Goal: Use online tool/utility: Utilize a website feature to perform a specific function

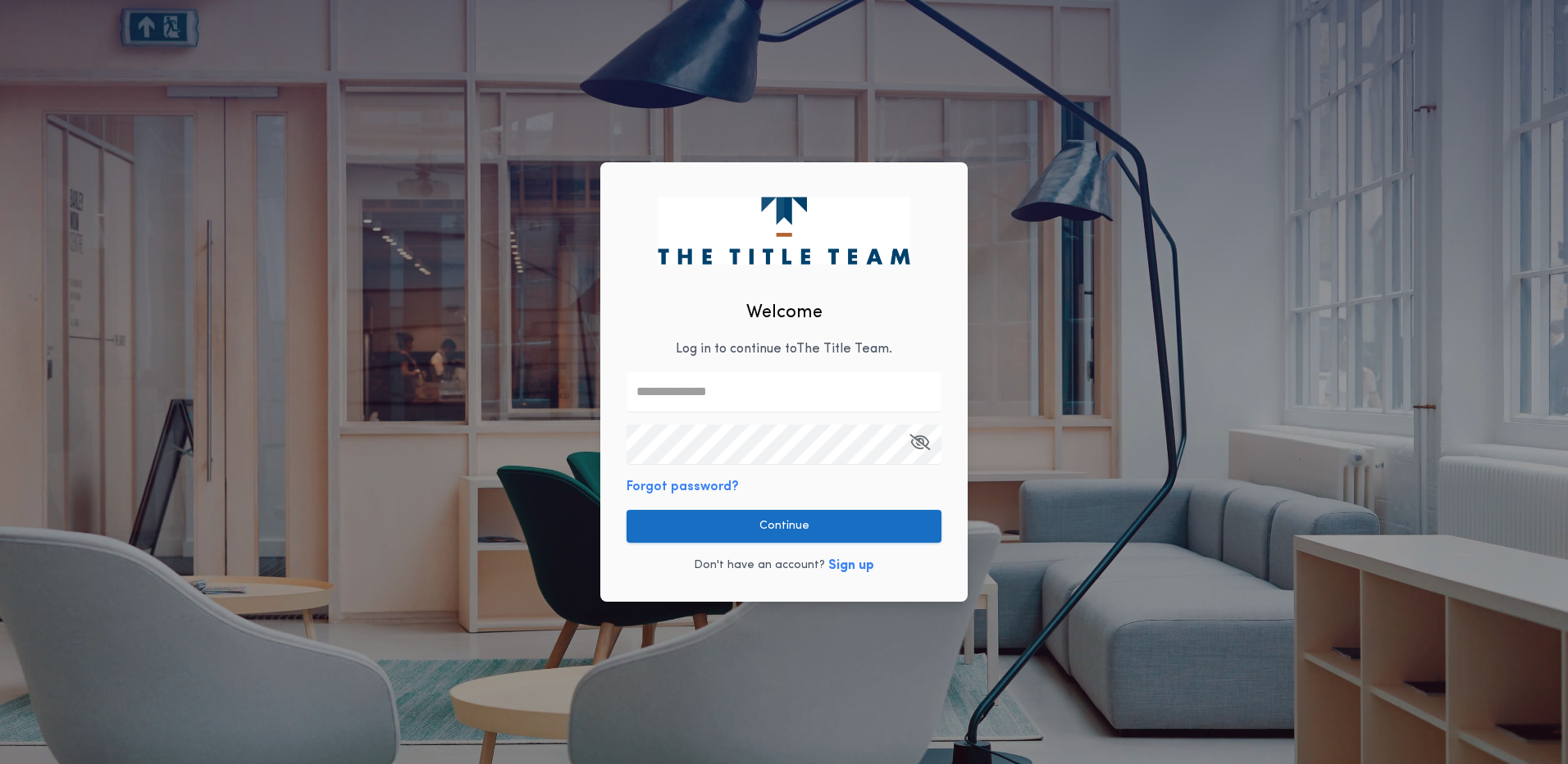
type input "**********"
click at [776, 526] on button "Continue" at bounding box center [784, 526] width 315 height 33
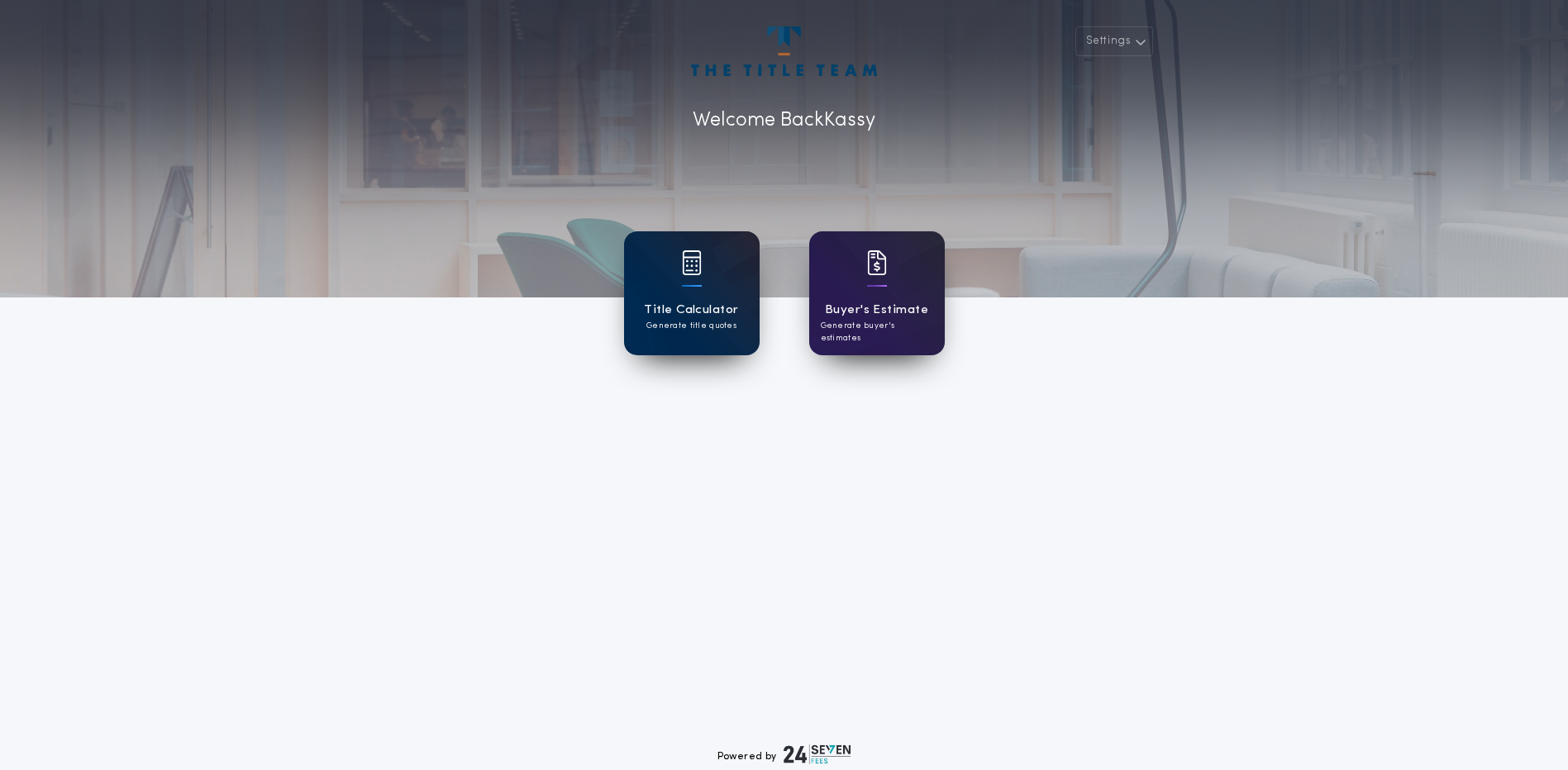
click at [731, 316] on h1 "Title Calculator" at bounding box center [691, 311] width 94 height 19
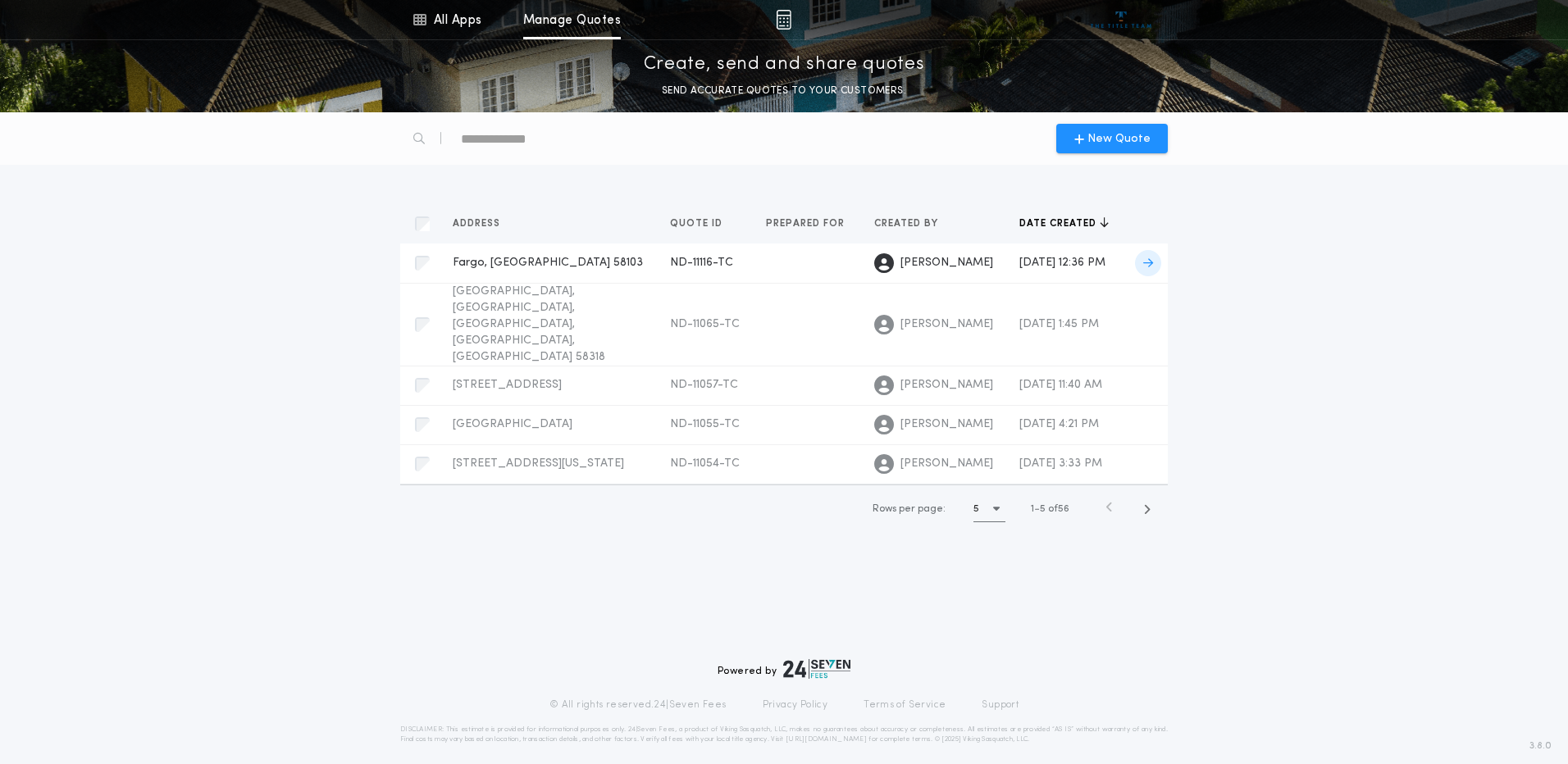
click at [535, 257] on span "Fargo, [GEOGRAPHIC_DATA] 58103" at bounding box center [547, 263] width 190 height 13
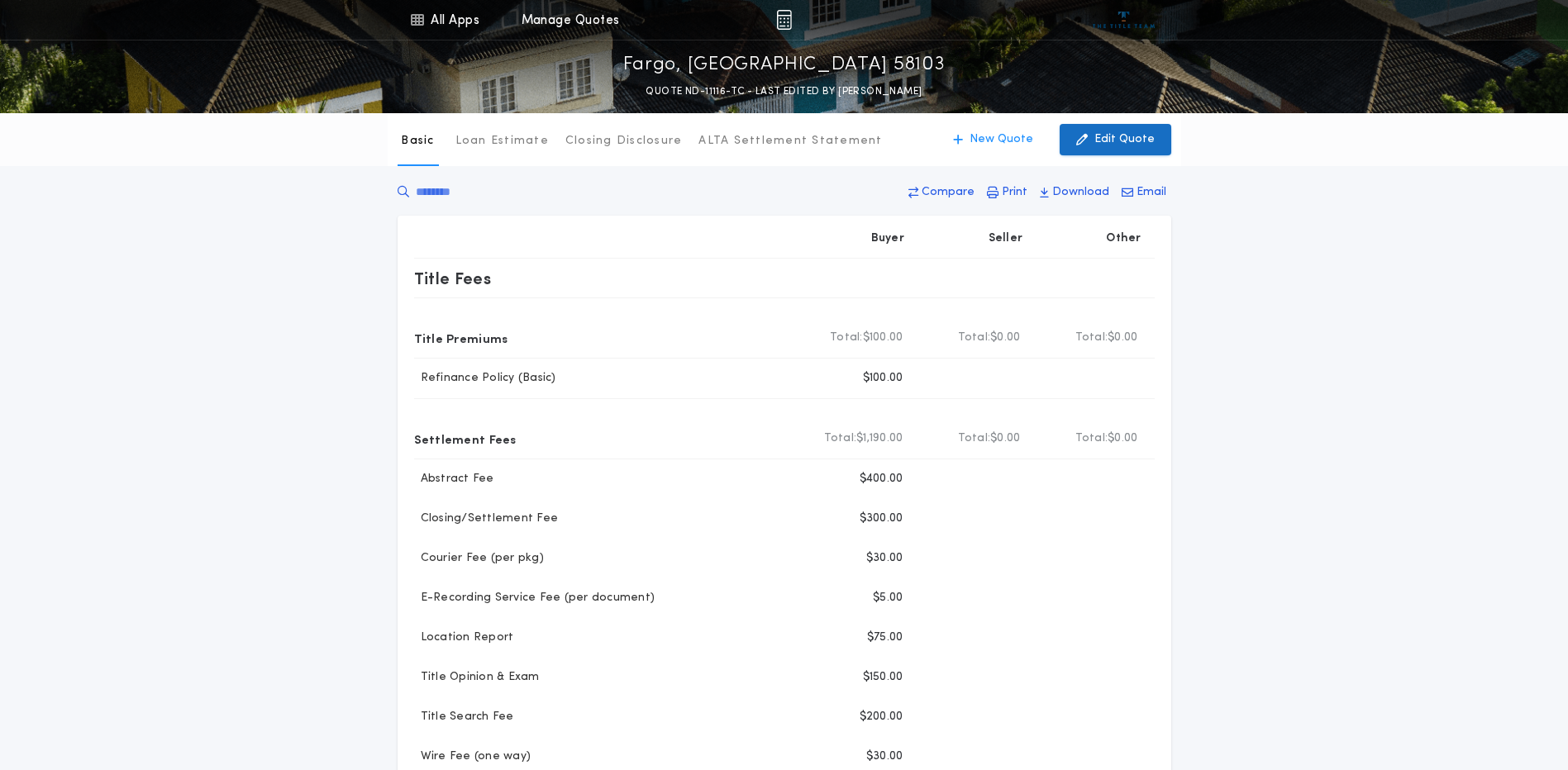
click at [1112, 142] on p "Edit Quote" at bounding box center [1124, 139] width 60 height 16
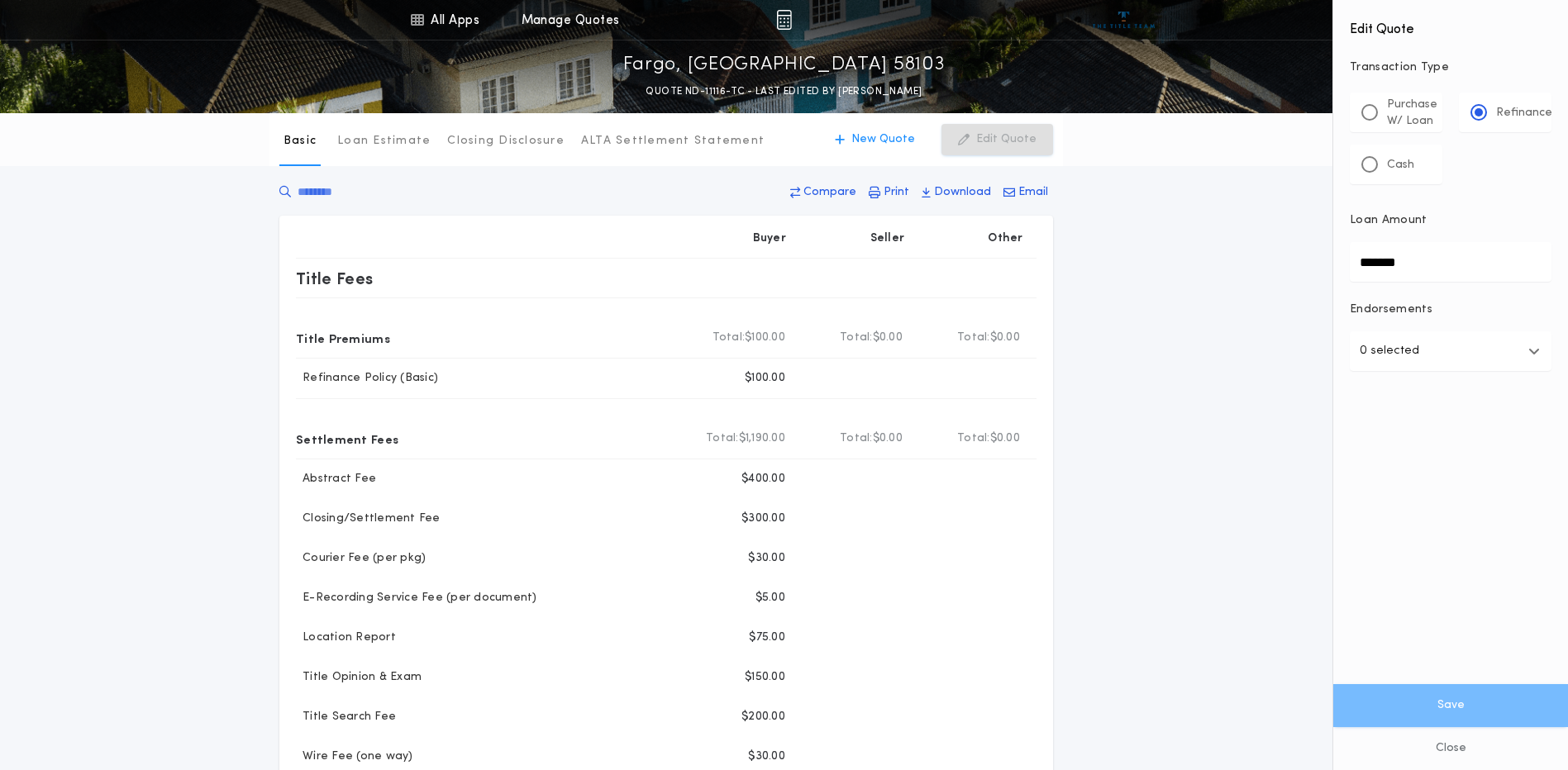
click at [1397, 154] on div "Cash" at bounding box center [1396, 164] width 93 height 40
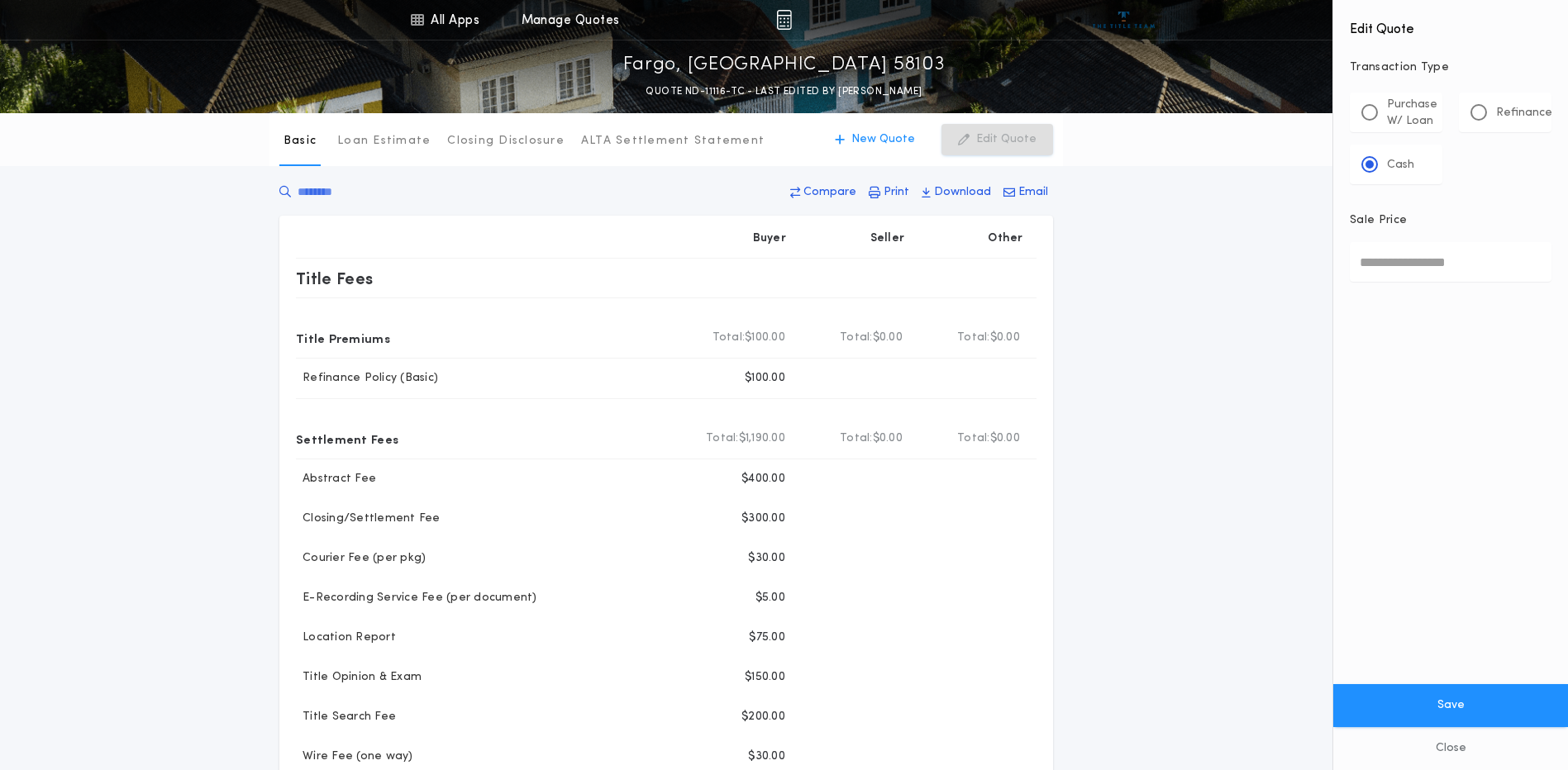
click at [1502, 117] on p "Refinance" at bounding box center [1525, 112] width 56 height 16
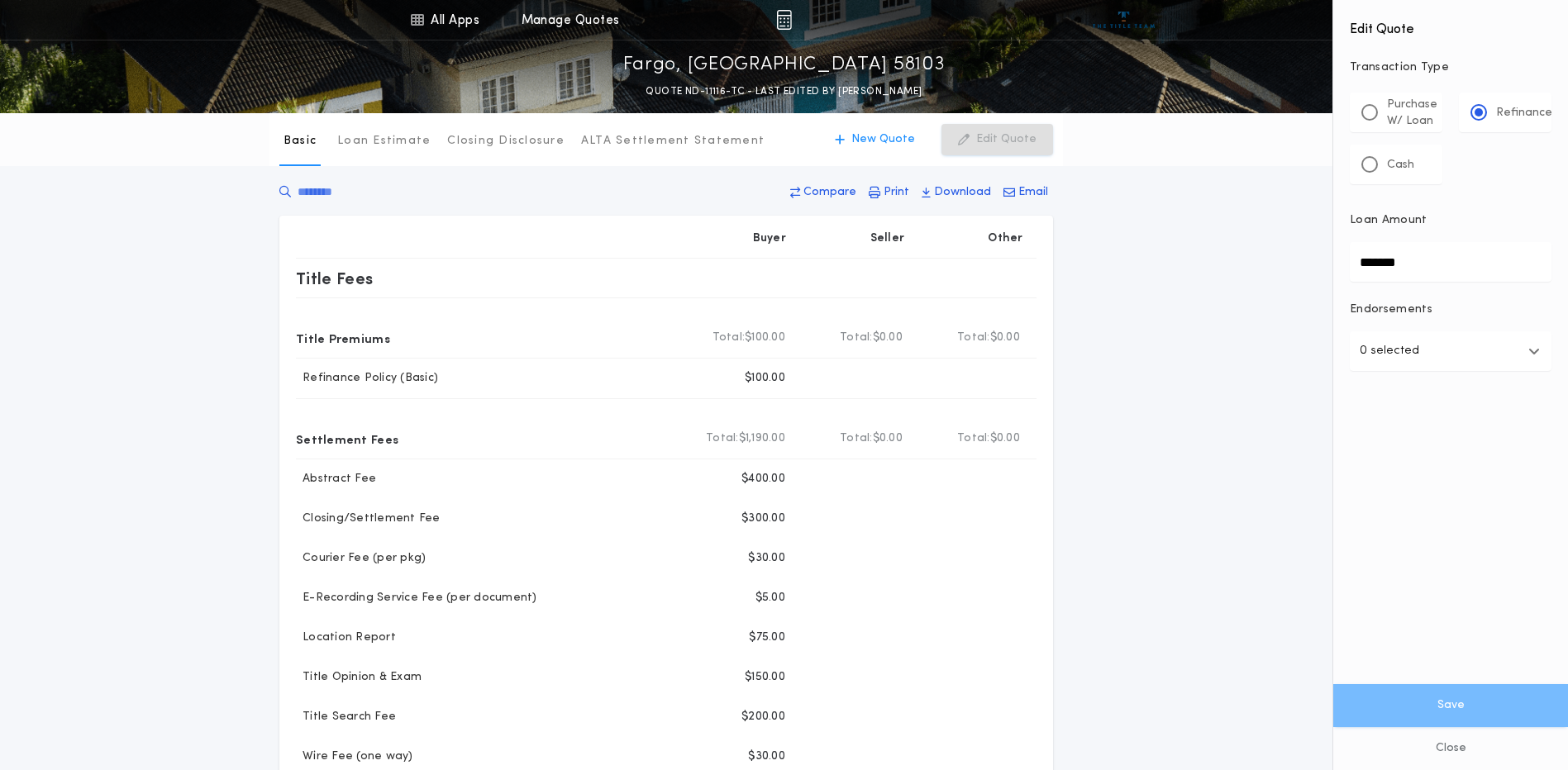
drag, startPoint x: 1423, startPoint y: 265, endPoint x: 1072, endPoint y: 324, distance: 355.9
click at [1074, 326] on div "All Apps Title Calculator Buyer's Estimate Menu All Apps Manage Quotes Fargo, […" at bounding box center [784, 648] width 1568 height 1297
type input "********"
click at [1450, 723] on button "Save" at bounding box center [1451, 705] width 235 height 43
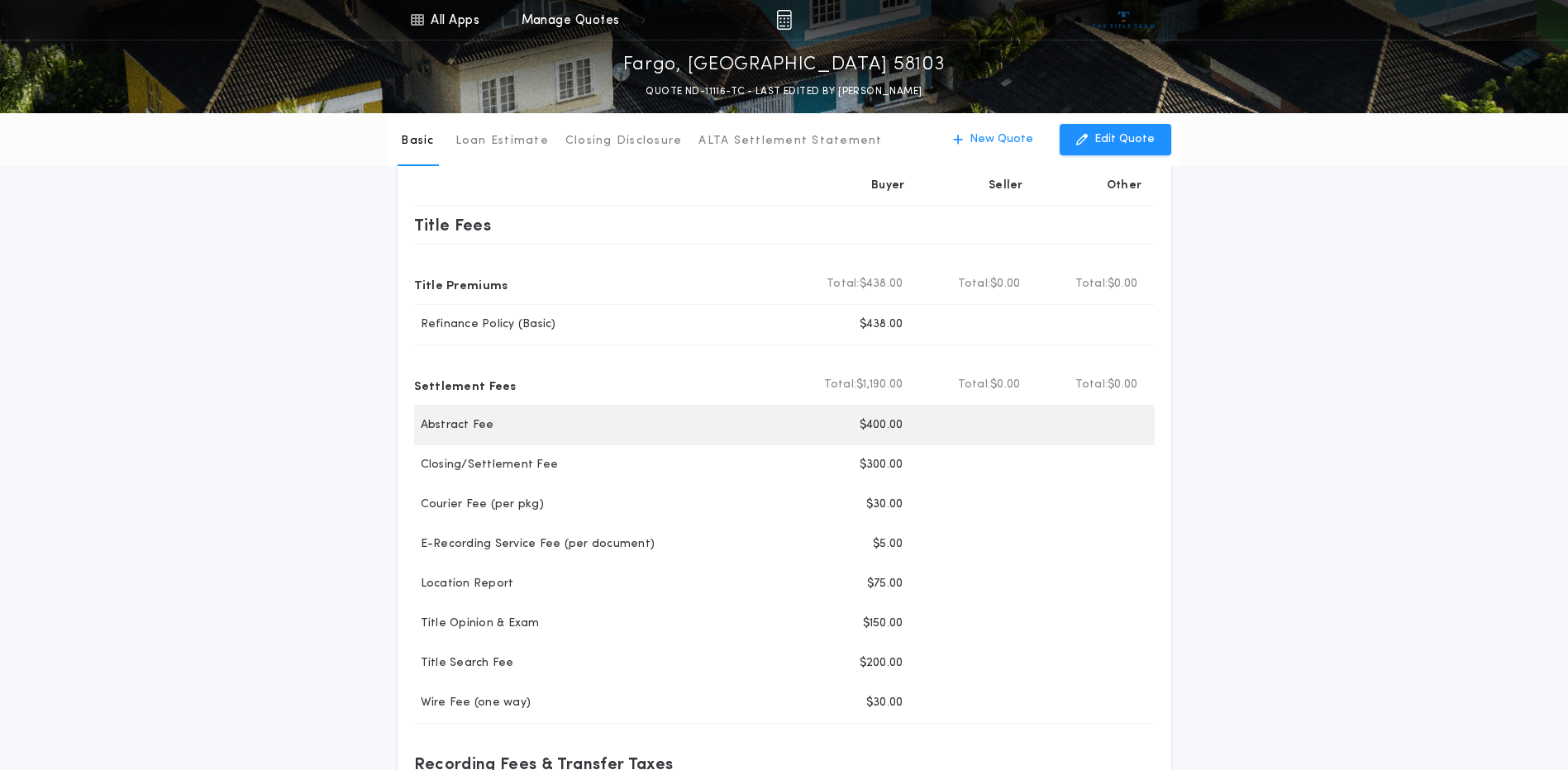
scroll to position [83, 0]
